Goal: Navigation & Orientation: Find specific page/section

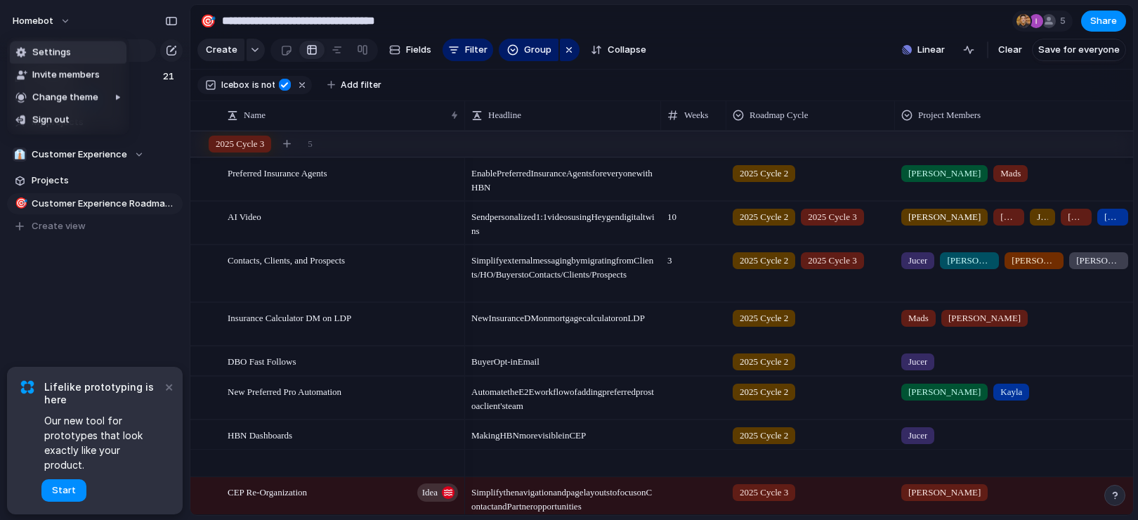
scroll to position [325, 0]
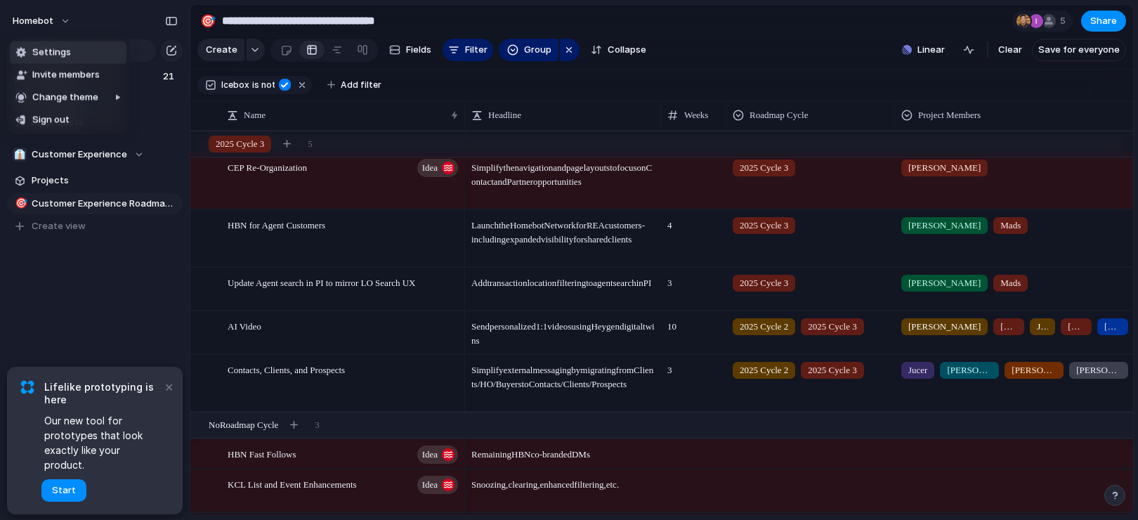
click at [170, 404] on div "Settings Invite members Change theme Sign out" at bounding box center [569, 260] width 1138 height 520
click at [167, 395] on button "×" at bounding box center [168, 386] width 17 height 17
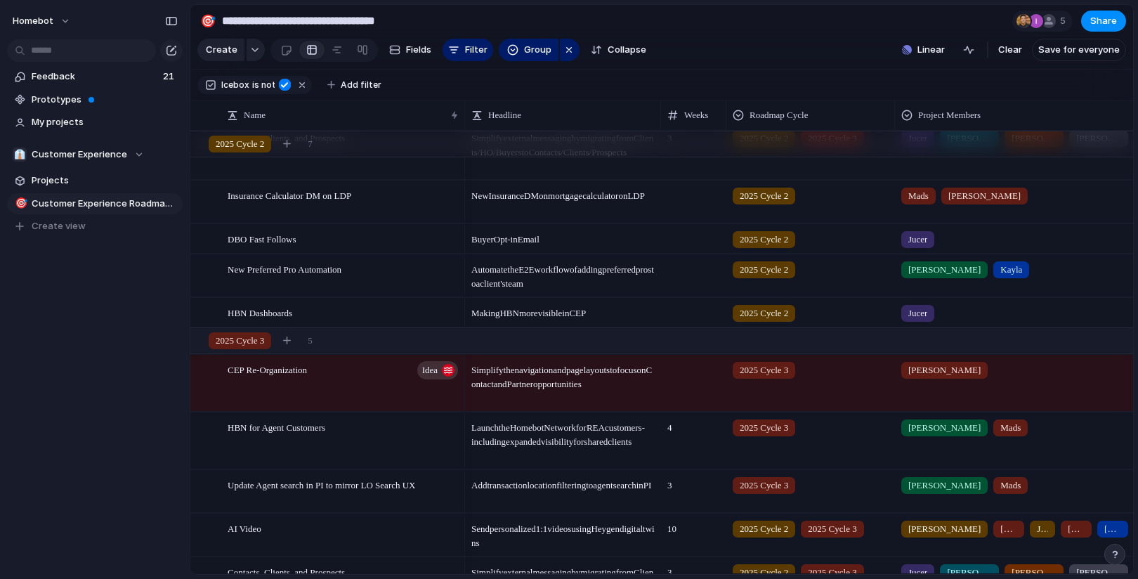
scroll to position [0, 0]
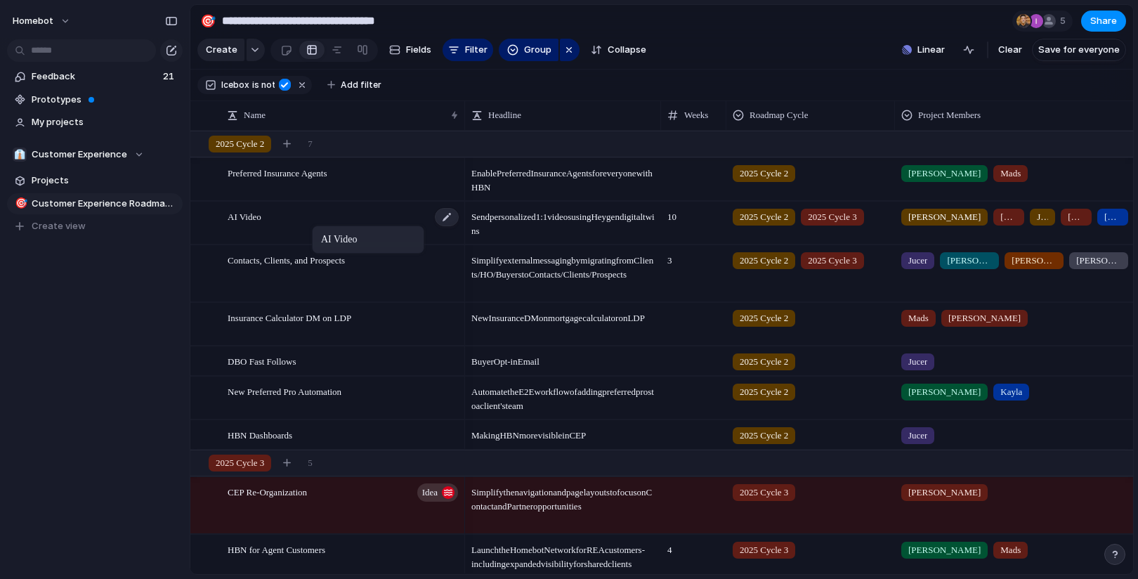
drag, startPoint x: 320, startPoint y: 218, endPoint x: 319, endPoint y: 225, distance: 7.1
click at [335, 51] on div at bounding box center [337, 50] width 11 height 22
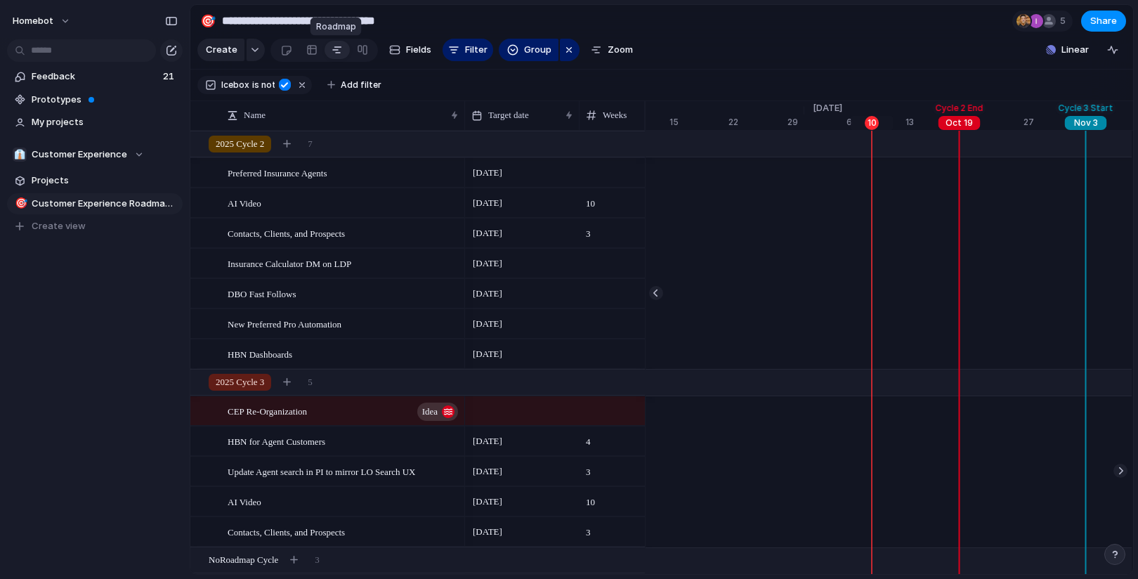
scroll to position [0, 9084]
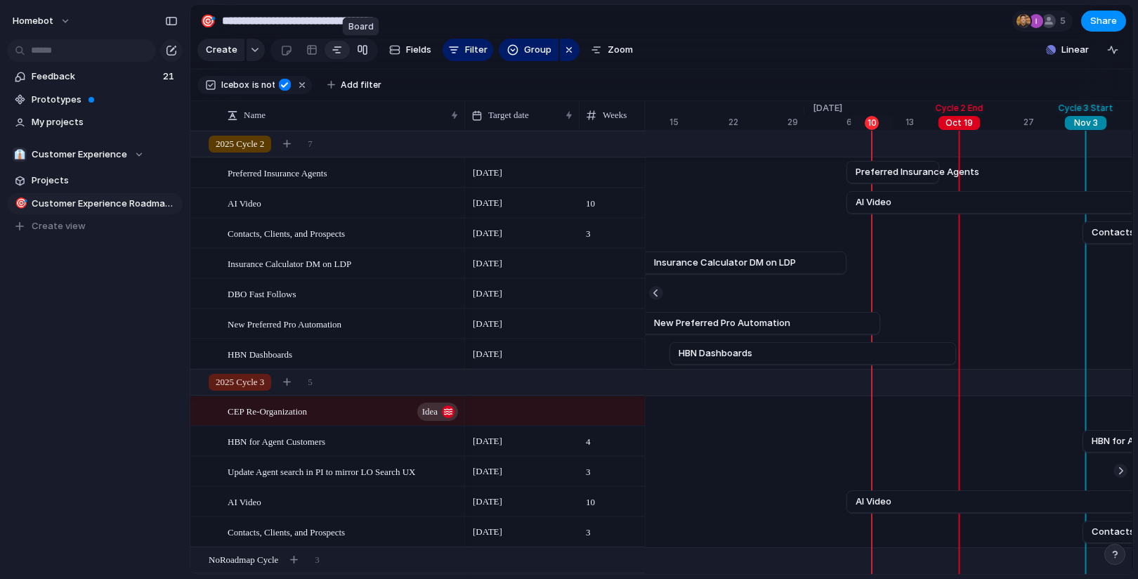
click at [358, 56] on div at bounding box center [362, 50] width 11 height 22
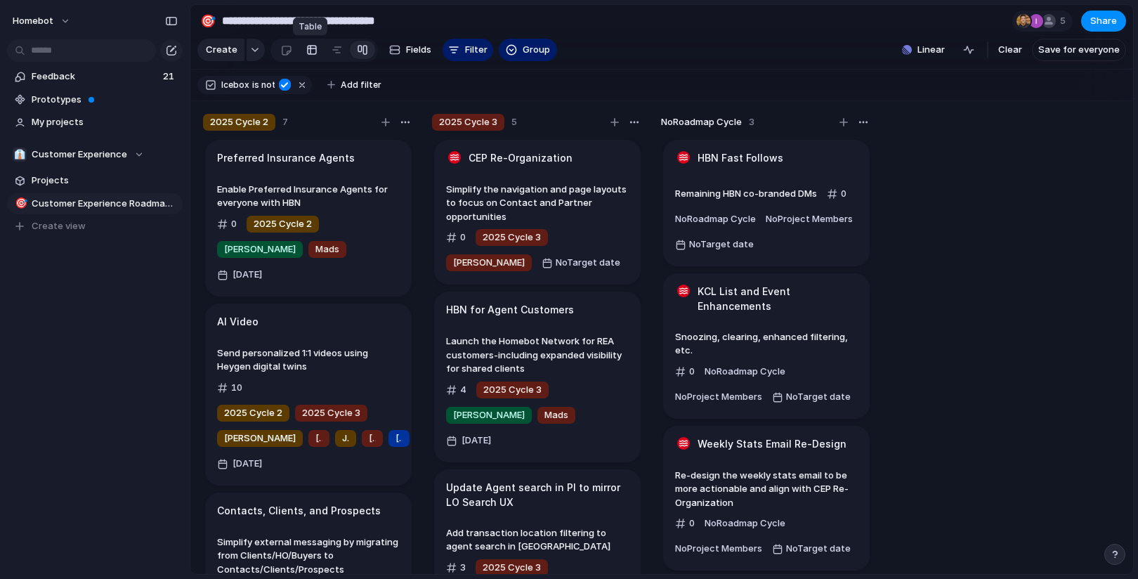
click at [310, 51] on div at bounding box center [311, 50] width 11 height 22
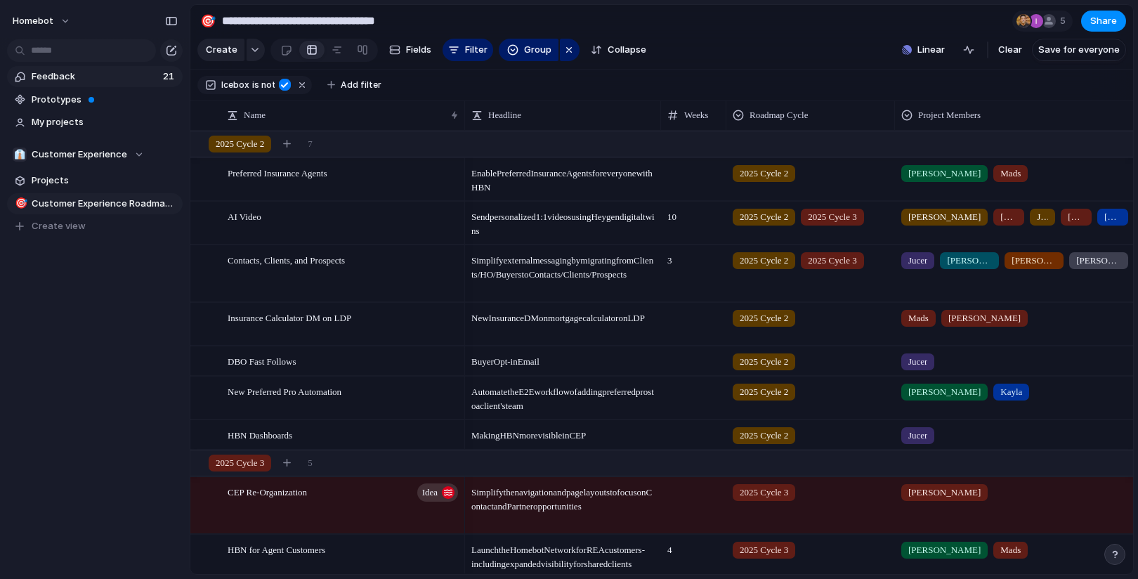
click at [117, 82] on span "Feedback" at bounding box center [95, 77] width 127 height 14
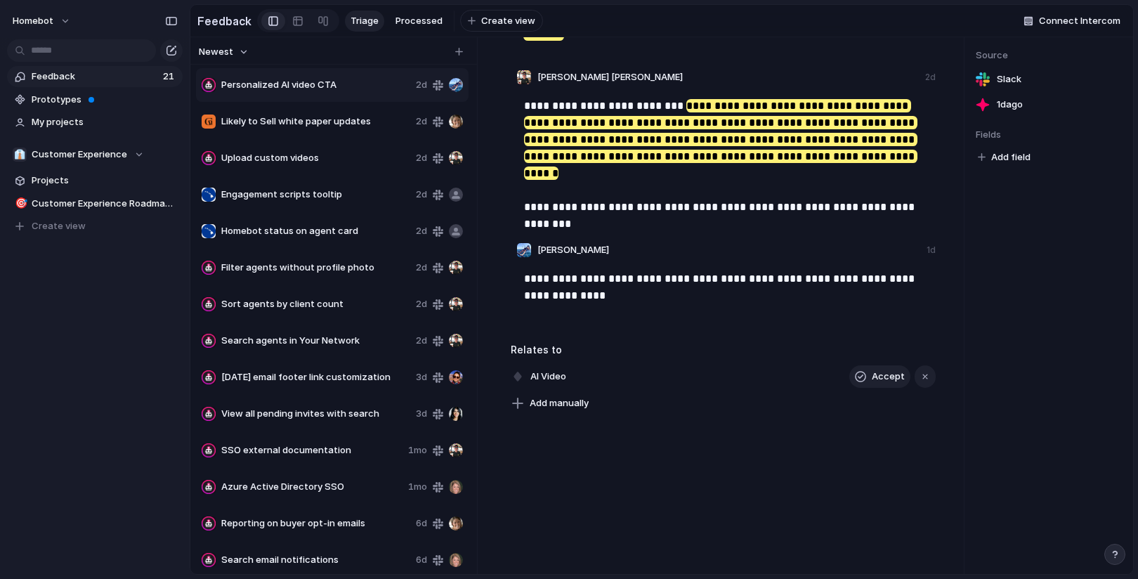
scroll to position [338, 0]
